Goal: Transaction & Acquisition: Obtain resource

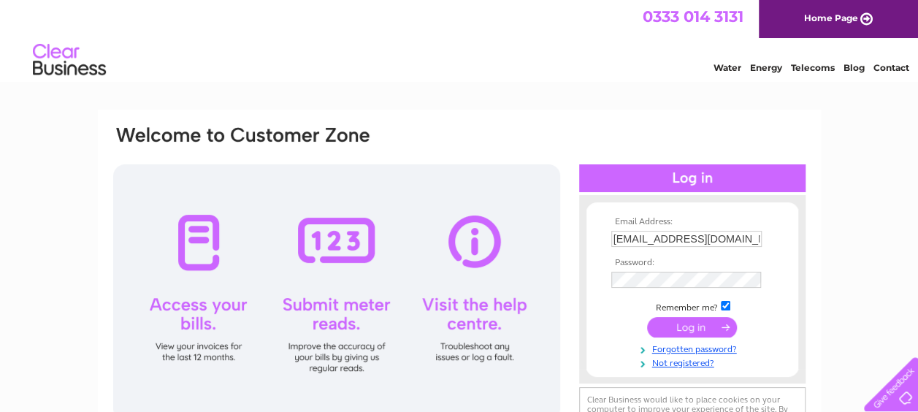
click at [720, 234] on input "[EMAIL_ADDRESS][DOMAIN_NAME]" at bounding box center [687, 239] width 151 height 16
type input "[EMAIL_ADDRESS][DOMAIN_NAME]"
click at [702, 328] on input "submit" at bounding box center [692, 327] width 90 height 20
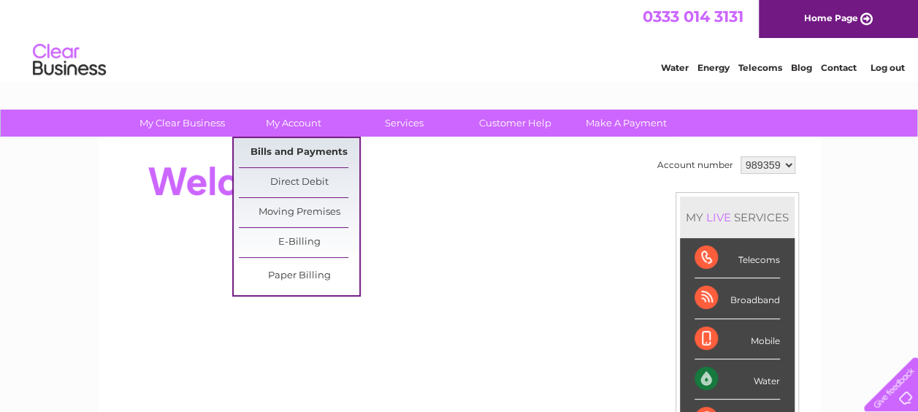
click at [297, 157] on link "Bills and Payments" at bounding box center [299, 152] width 121 height 29
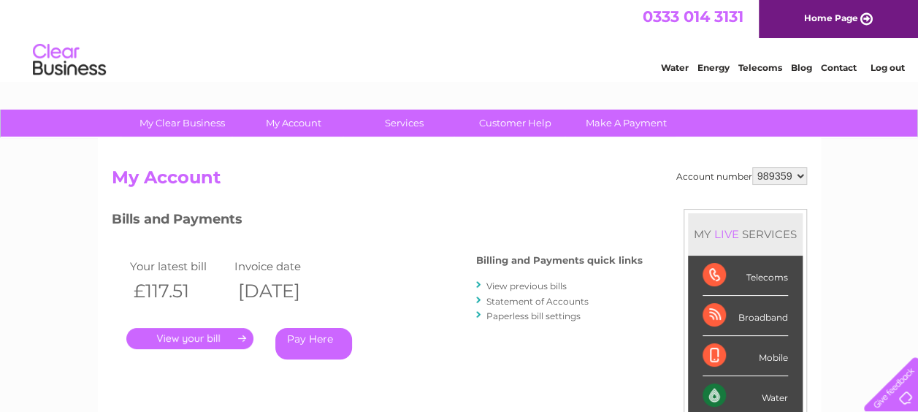
click at [516, 289] on link "View previous bills" at bounding box center [527, 286] width 80 height 11
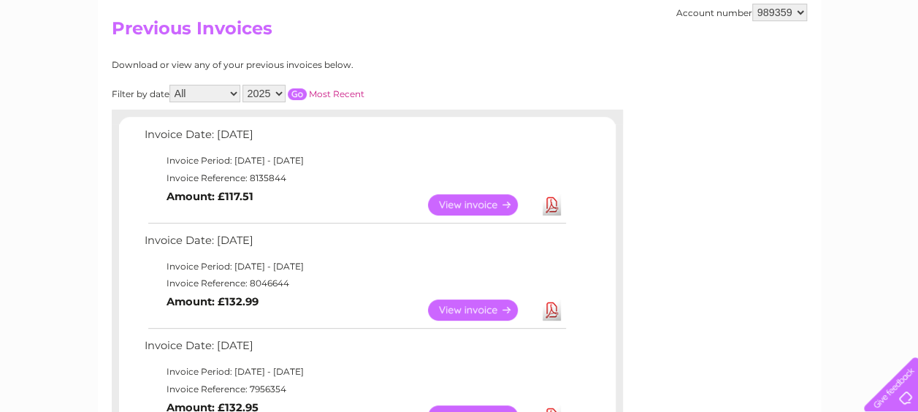
scroll to position [177, 0]
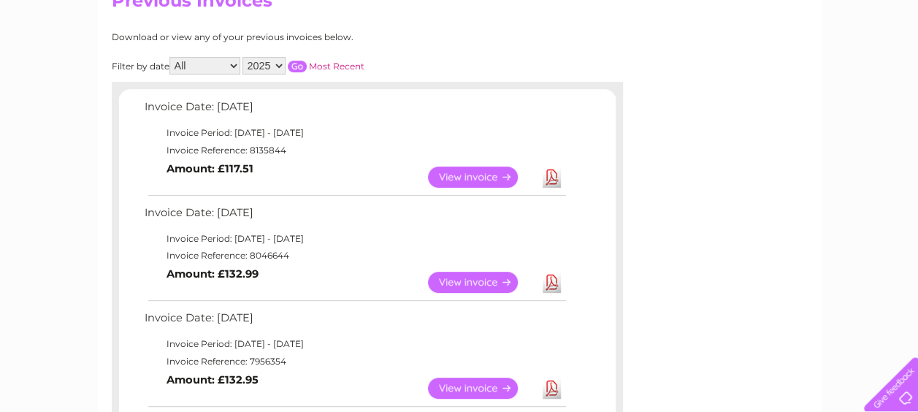
click at [549, 284] on link "Download" at bounding box center [552, 282] width 18 height 21
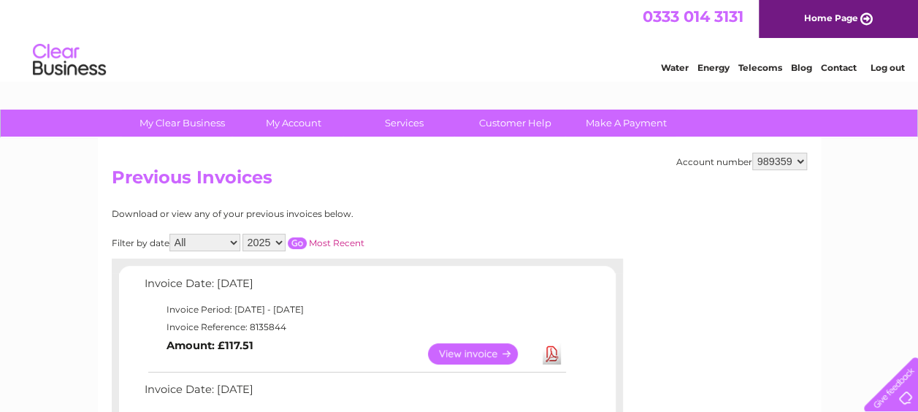
click at [877, 65] on link "Log out" at bounding box center [887, 67] width 34 height 11
